Goal: Task Accomplishment & Management: Manage account settings

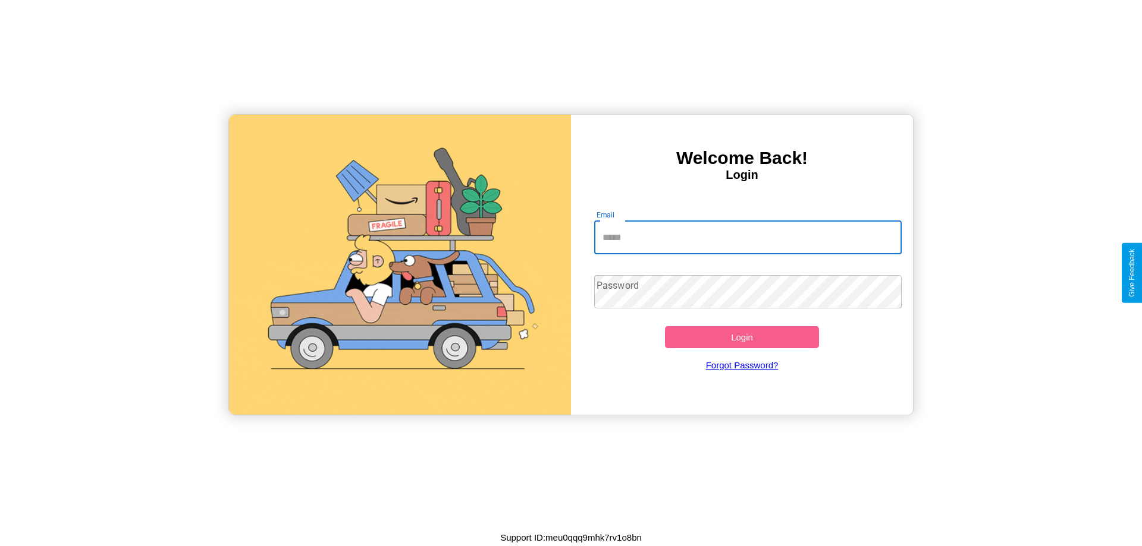
click at [747, 237] on input "Email" at bounding box center [748, 237] width 308 height 33
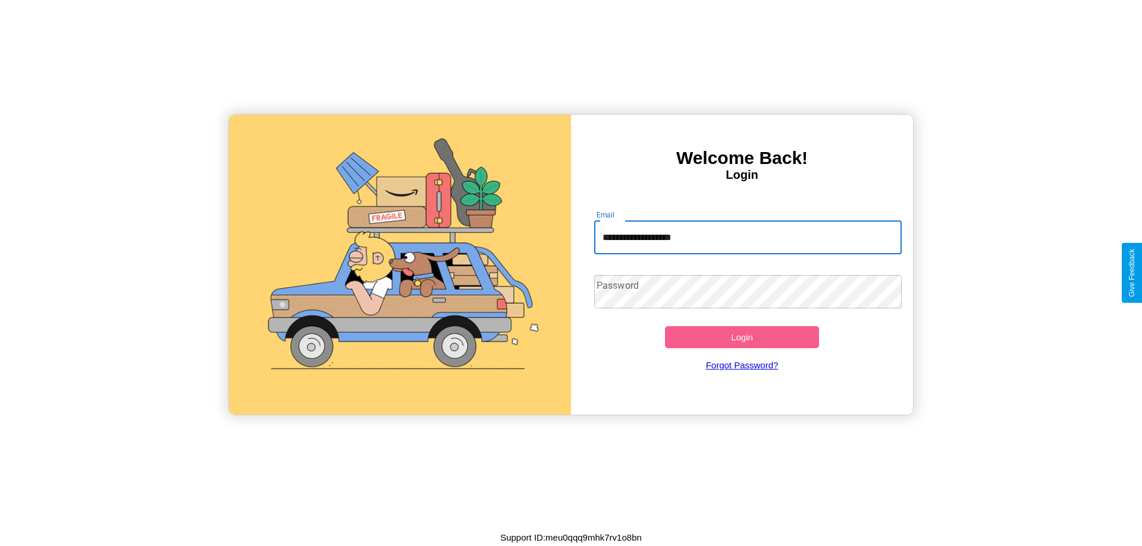
type input "**********"
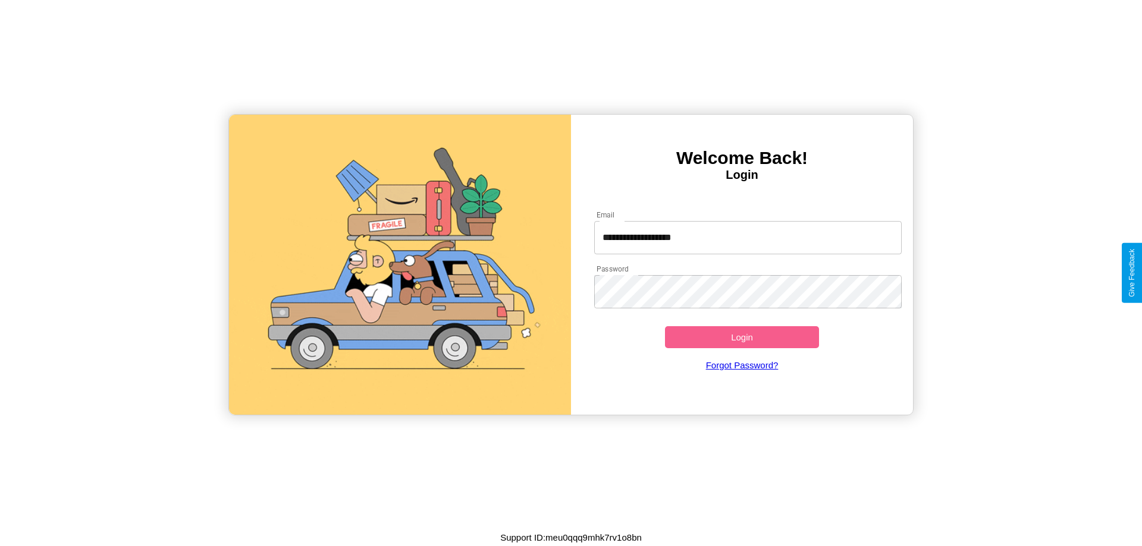
click at [741, 337] on button "Login" at bounding box center [742, 337] width 154 height 22
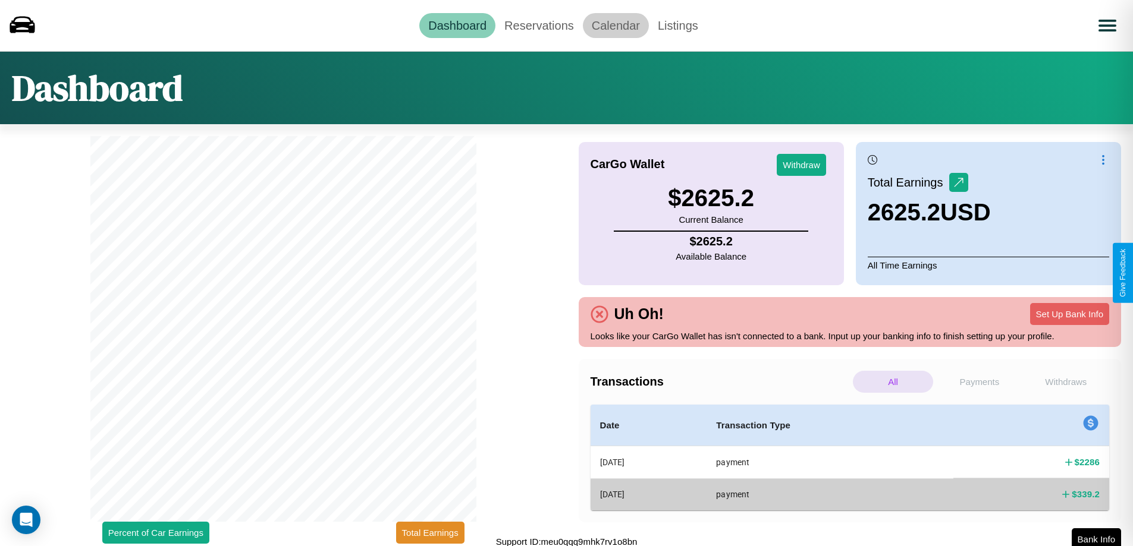
click at [615, 25] on link "Calendar" at bounding box center [616, 25] width 66 height 25
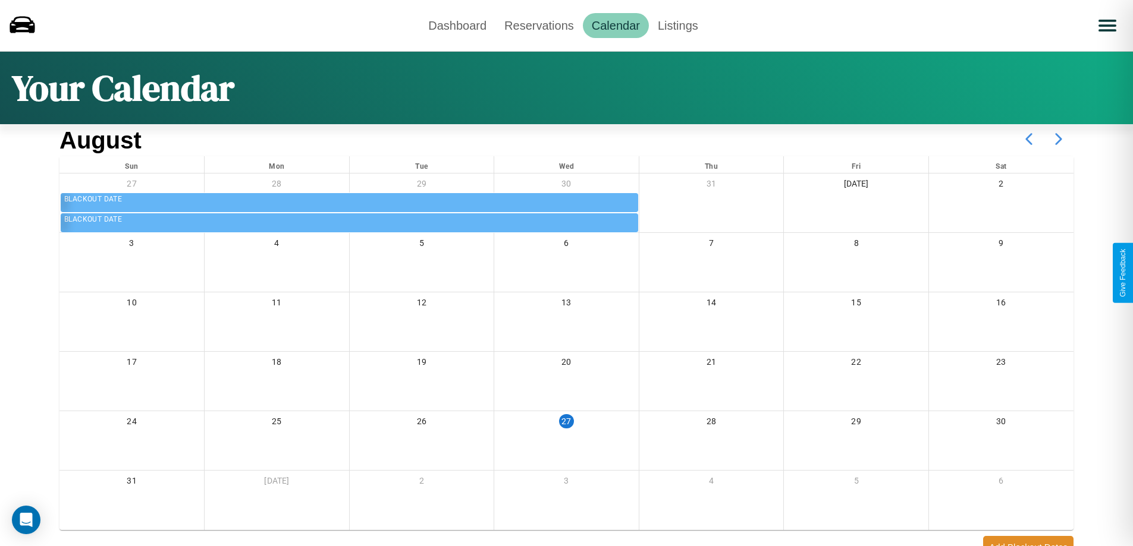
click at [1058, 139] on icon at bounding box center [1058, 139] width 30 height 30
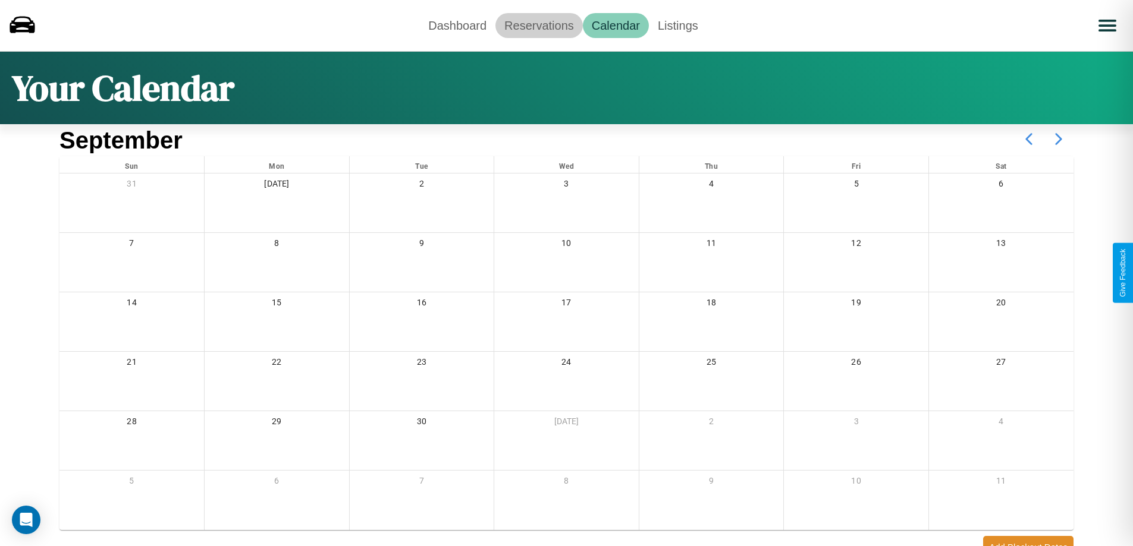
click at [539, 25] on link "Reservations" at bounding box center [538, 25] width 87 height 25
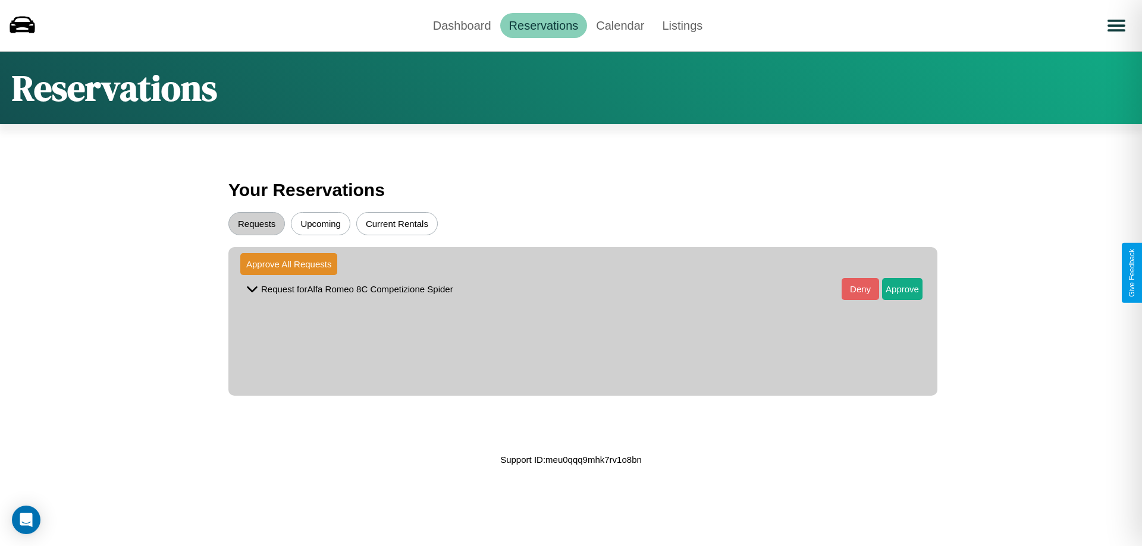
click at [320, 224] on button "Upcoming" at bounding box center [320, 223] width 59 height 23
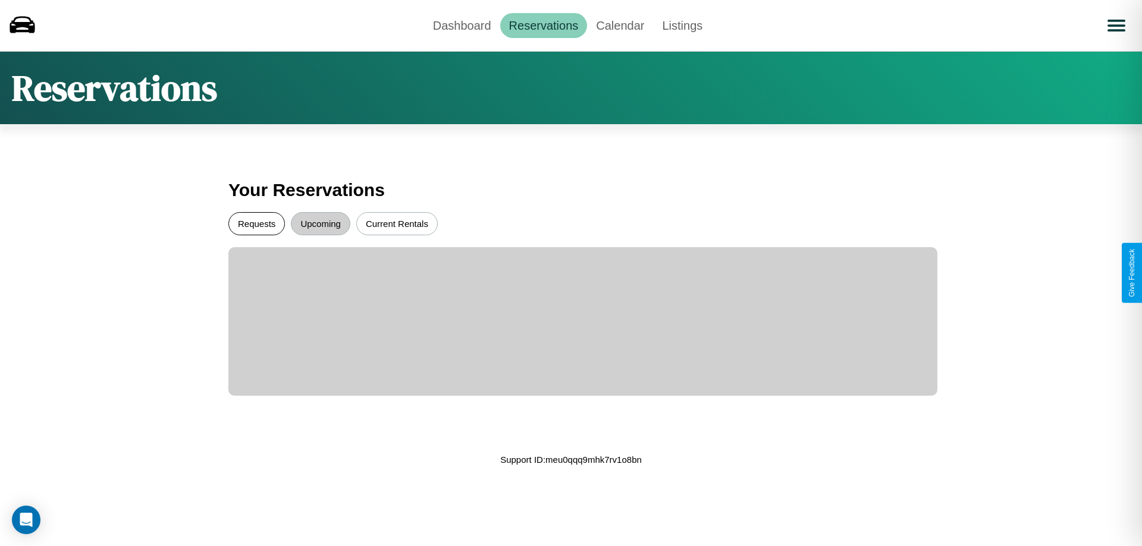
click at [256, 224] on button "Requests" at bounding box center [256, 223] width 56 height 23
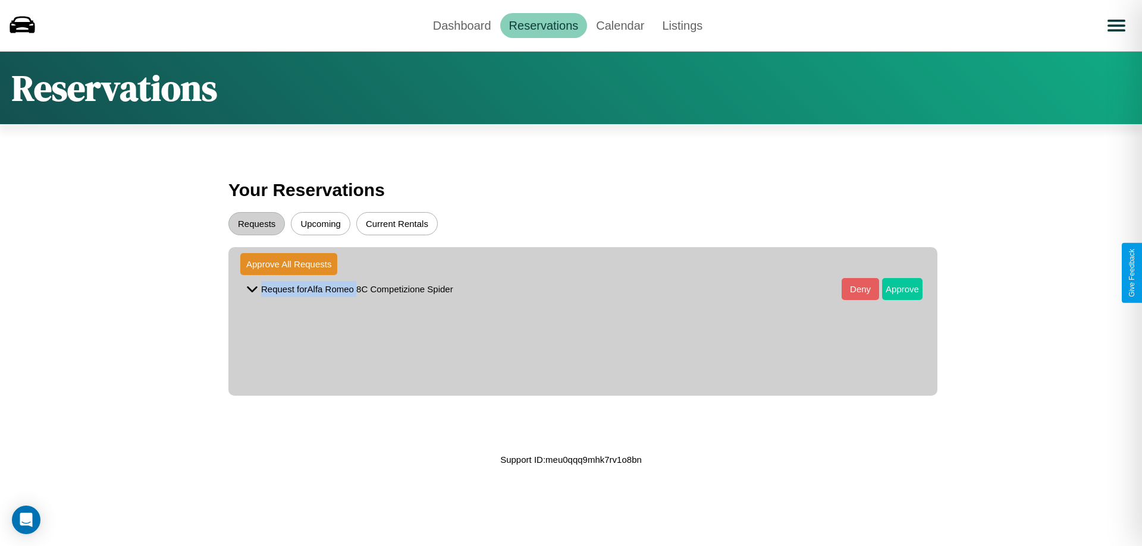
click at [893, 289] on button "Approve" at bounding box center [902, 289] width 40 height 22
